Goal: Task Accomplishment & Management: Use online tool/utility

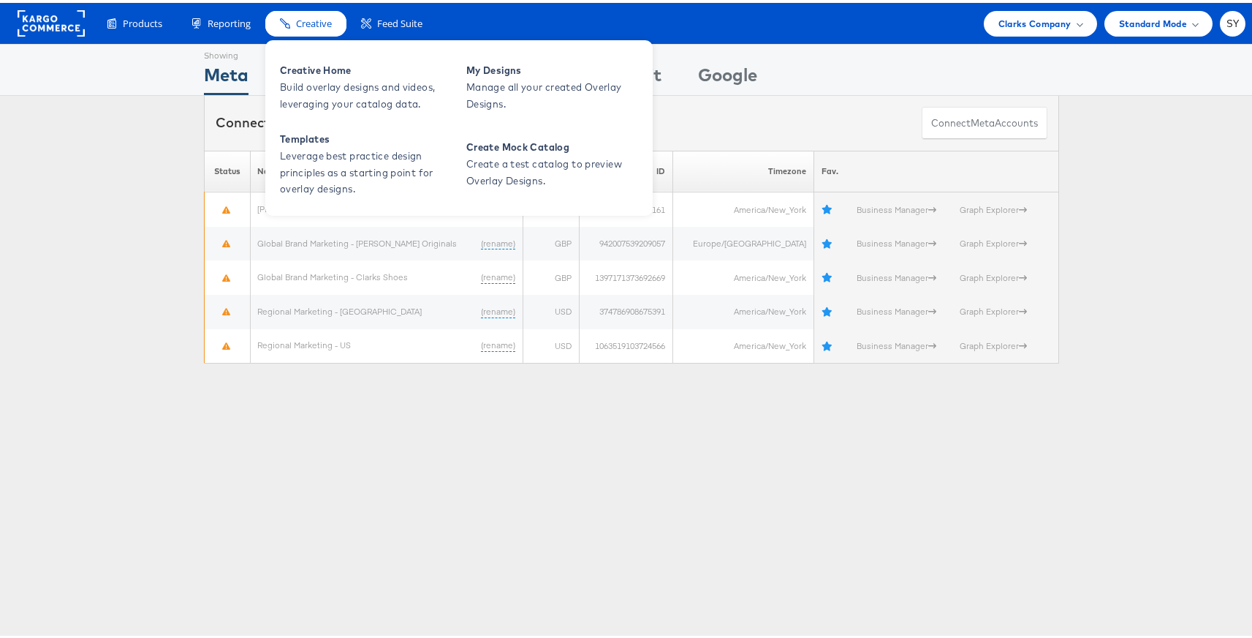
click at [298, 15] on span "Creative" at bounding box center [314, 21] width 36 height 14
click at [337, 128] on span "Templates" at bounding box center [367, 136] width 175 height 17
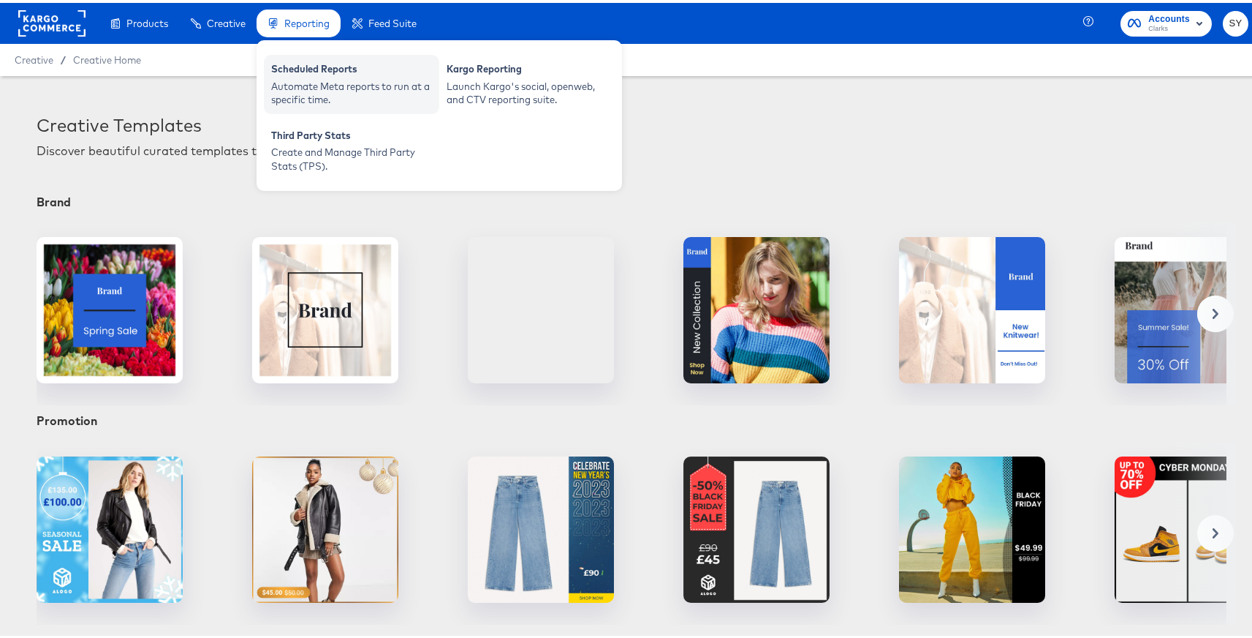
click at [306, 69] on div "Scheduled Reports" at bounding box center [351, 68] width 161 height 18
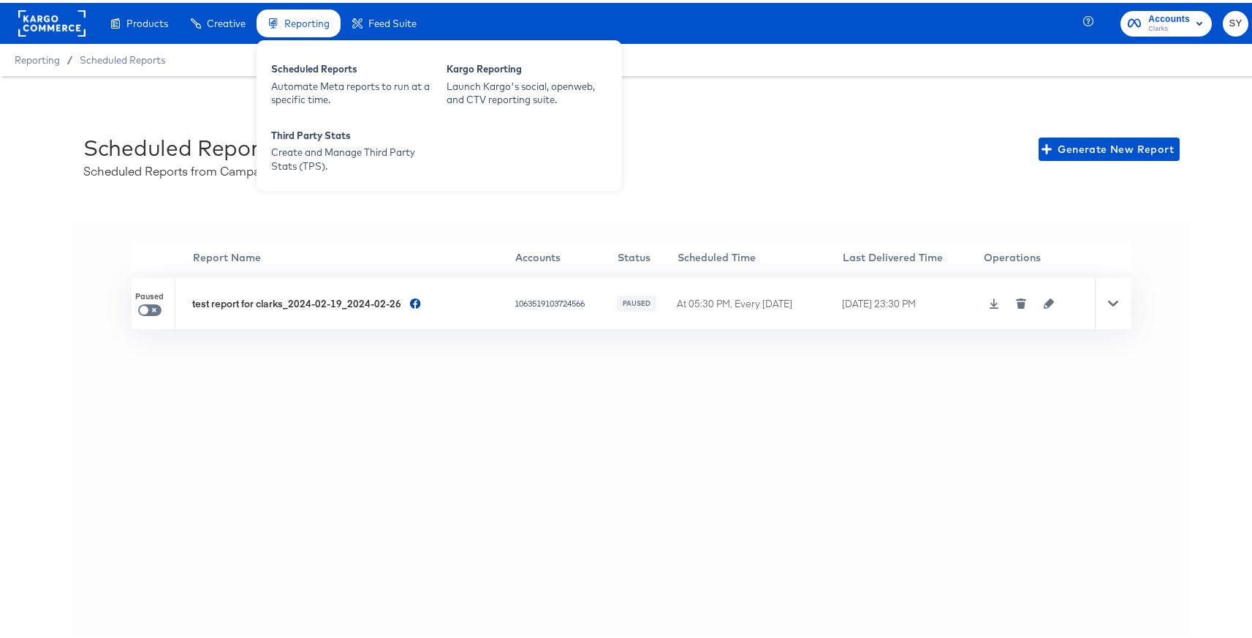
click at [298, 26] on div "Reporting" at bounding box center [306, 21] width 45 height 14
click at [302, 86] on div "Automate Meta reports to run at a specific time." at bounding box center [351, 90] width 161 height 27
click at [306, 22] on span "Reporting" at bounding box center [306, 21] width 45 height 12
click at [296, 107] on div "Scheduled Reports Automate Meta reports to run at a specific time." at bounding box center [351, 81] width 175 height 59
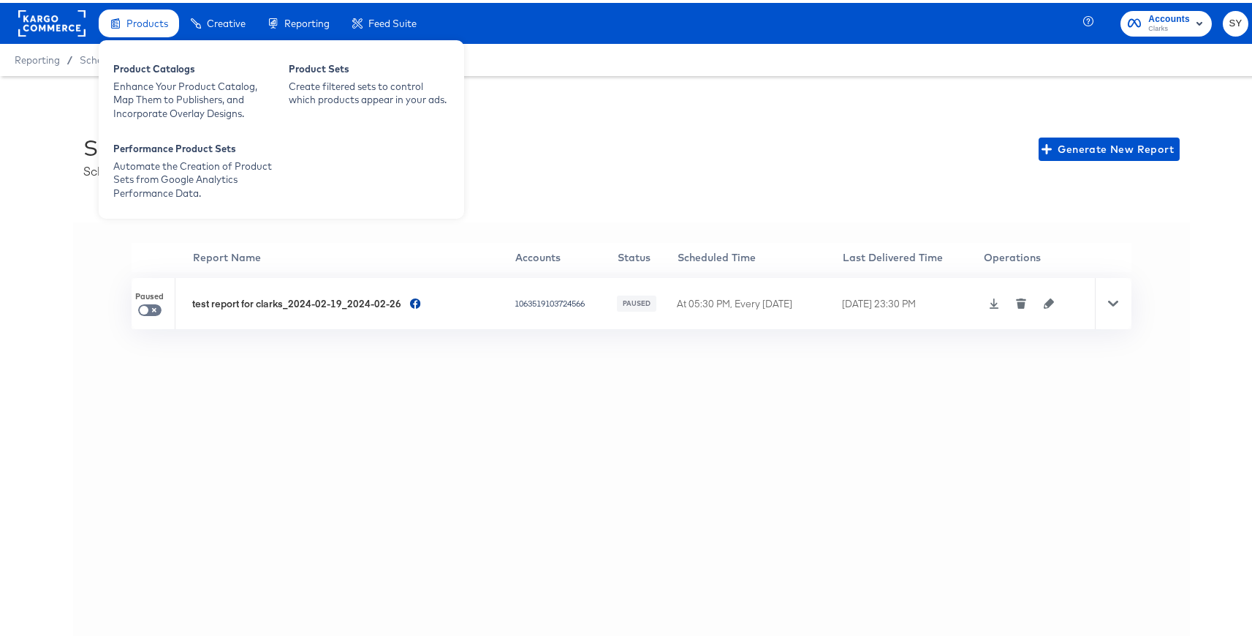
click at [142, 16] on span "Products" at bounding box center [147, 21] width 42 height 12
click at [142, 91] on div "Enhance Your Product Catalog, Map Them to Publishers, and Incorporate Overlay D…" at bounding box center [193, 97] width 161 height 41
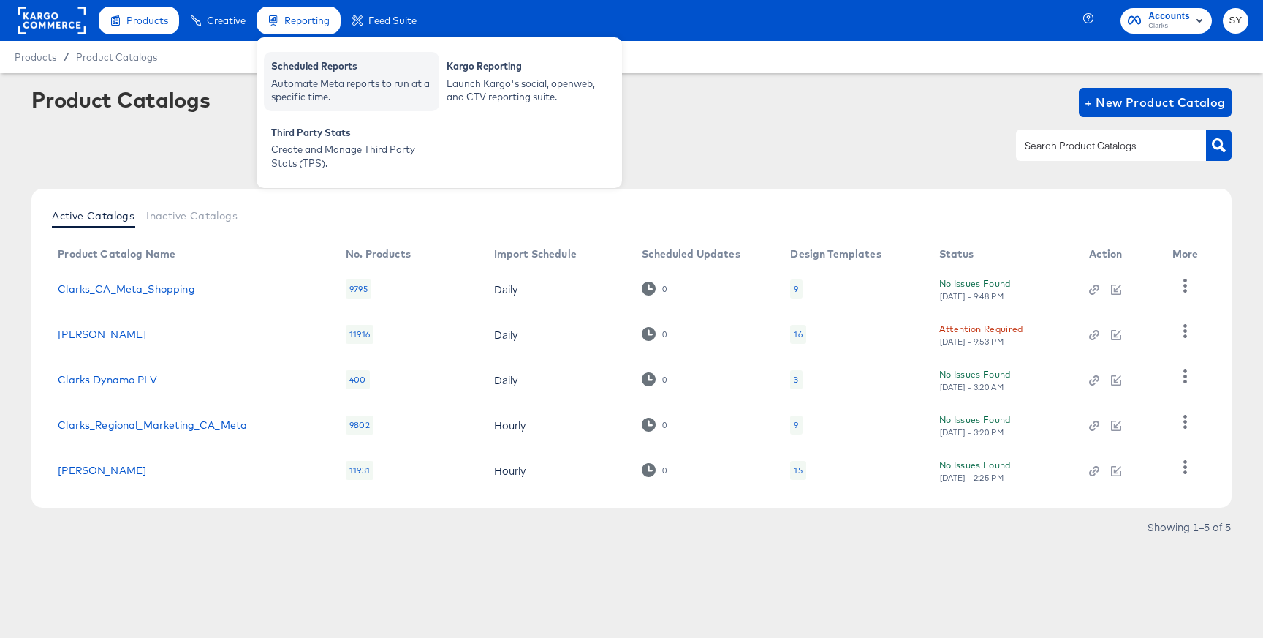
click at [294, 67] on div "Scheduled Reports" at bounding box center [351, 68] width 161 height 18
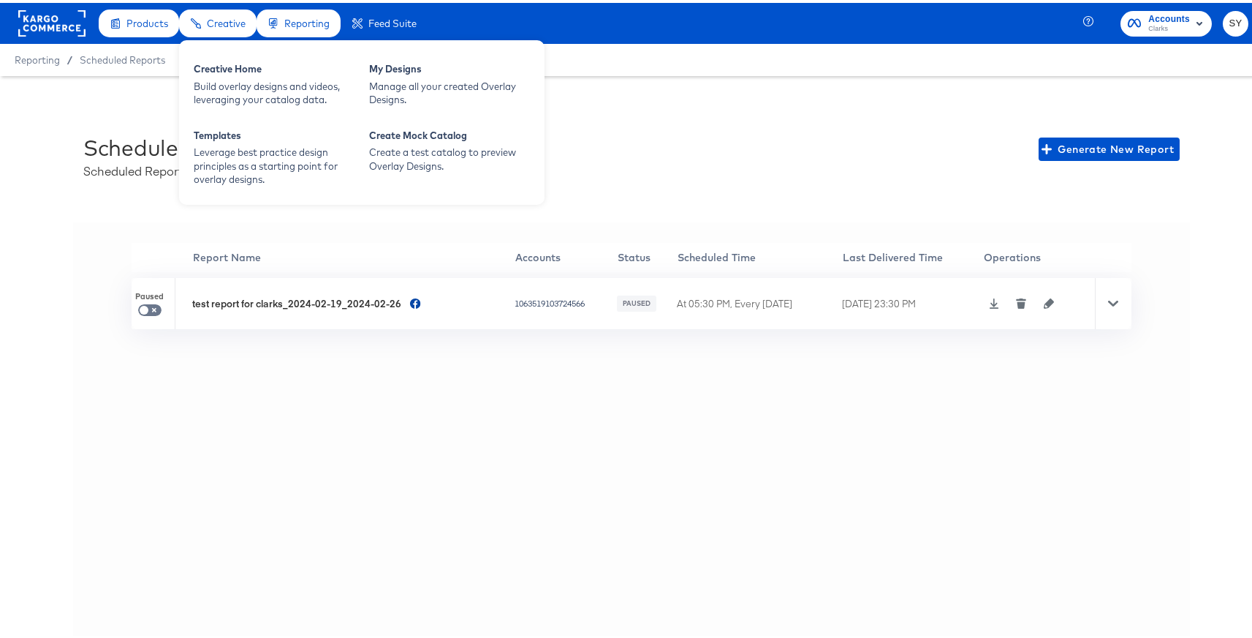
click at [207, 21] on span "Creative" at bounding box center [226, 21] width 39 height 12
click at [223, 74] on div "Creative Home" at bounding box center [274, 68] width 161 height 18
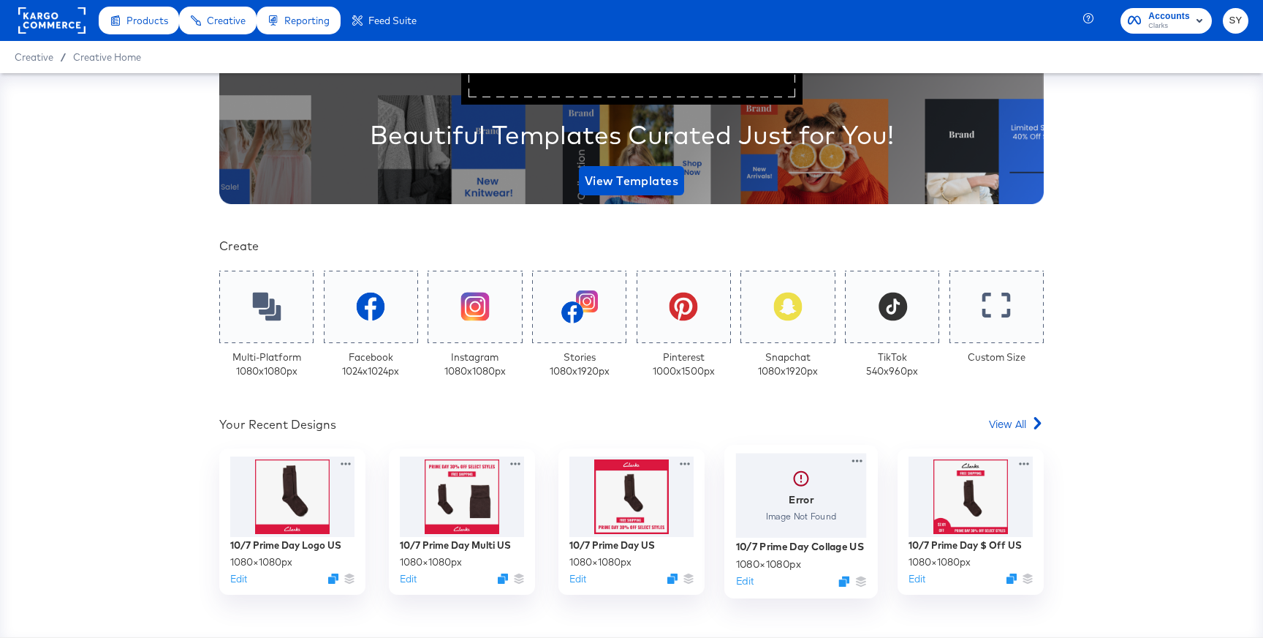
scroll to position [166, 0]
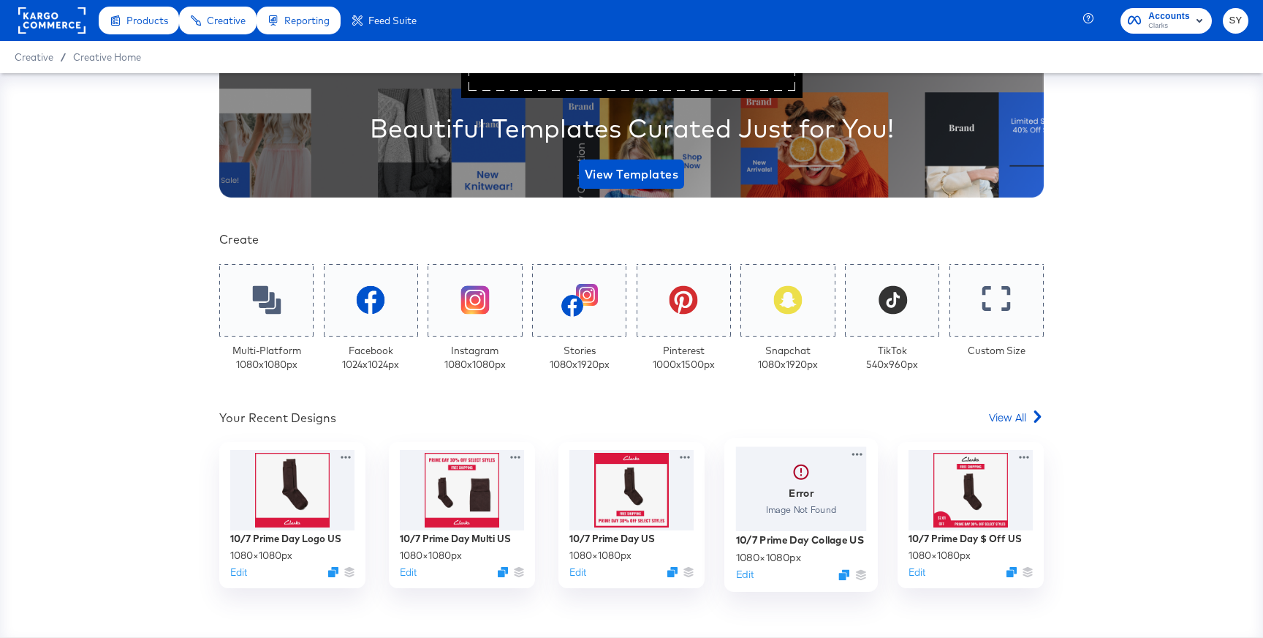
click at [808, 508] on div at bounding box center [801, 489] width 131 height 85
